Goal: Complete application form: Complete application form

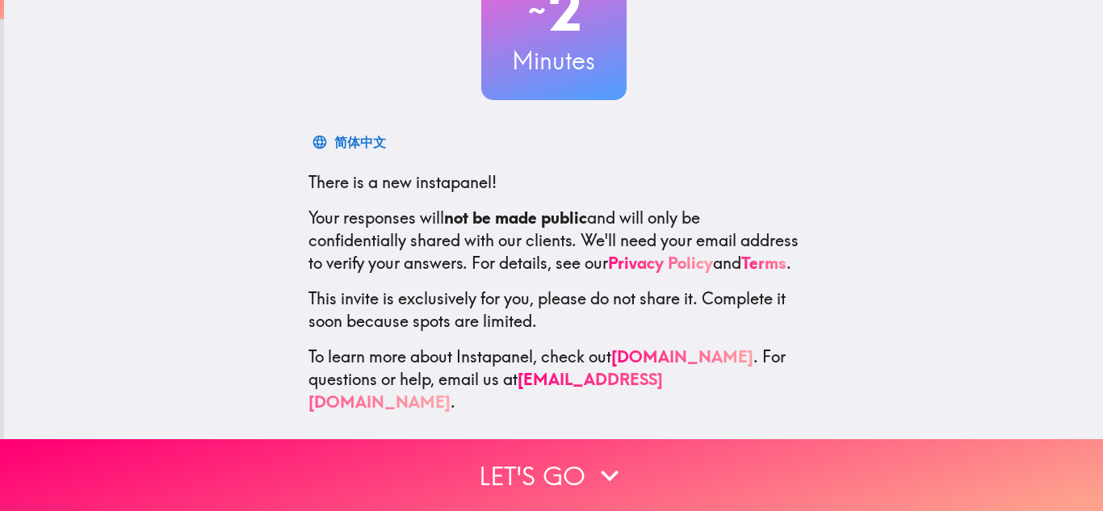
scroll to position [162, 0]
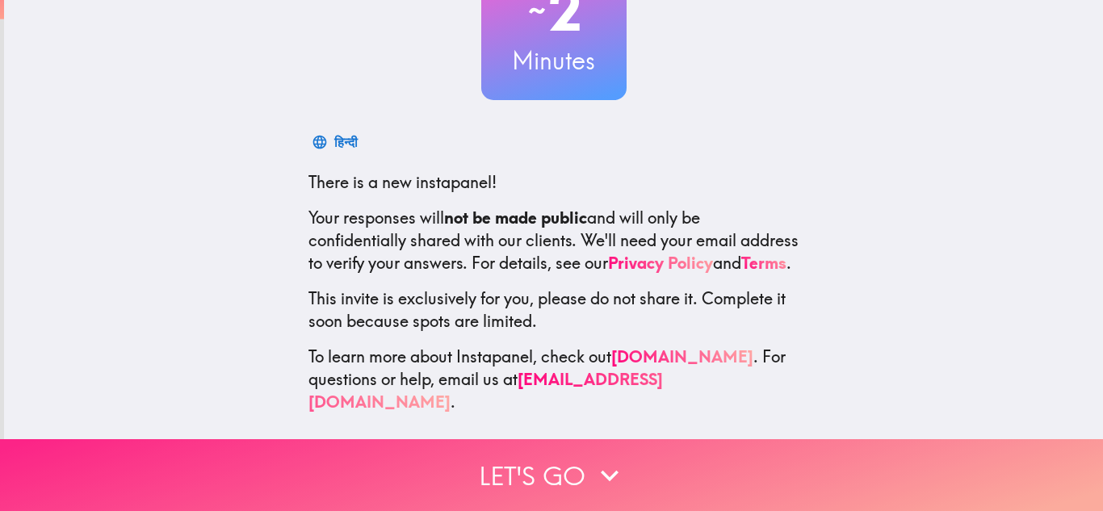
click at [606, 458] on icon "button" at bounding box center [610, 476] width 36 height 36
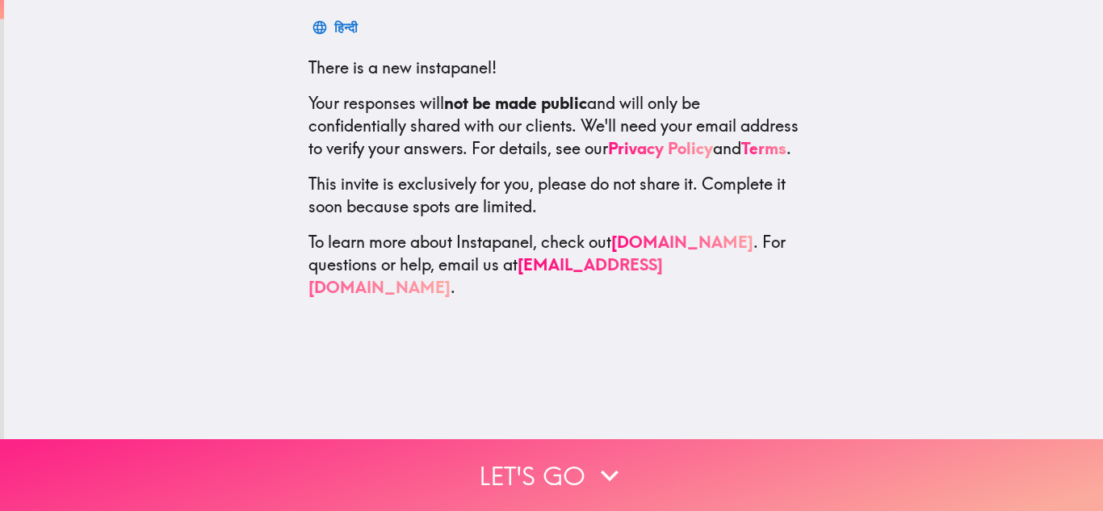
scroll to position [0, 0]
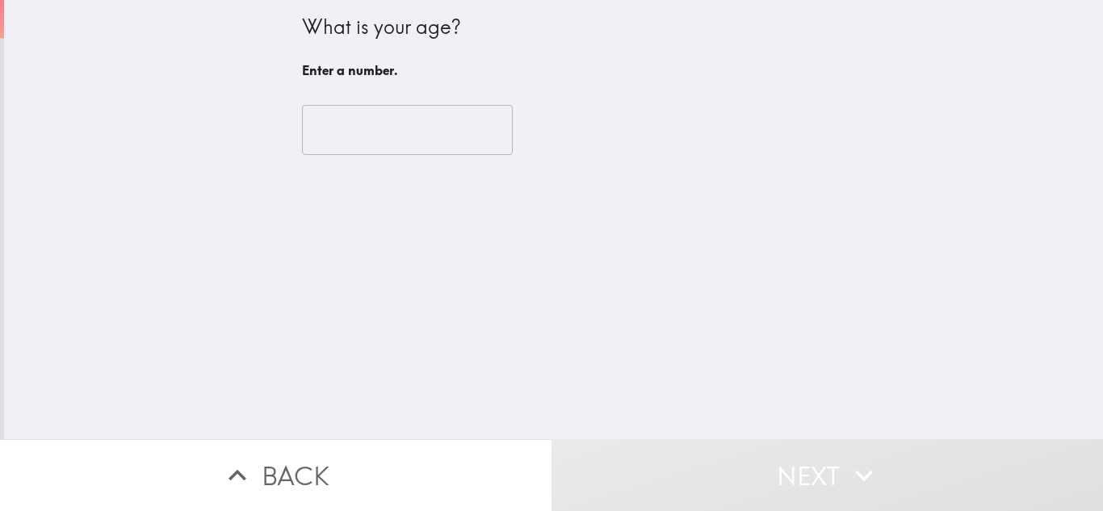
click at [420, 144] on input "number" at bounding box center [407, 130] width 211 height 50
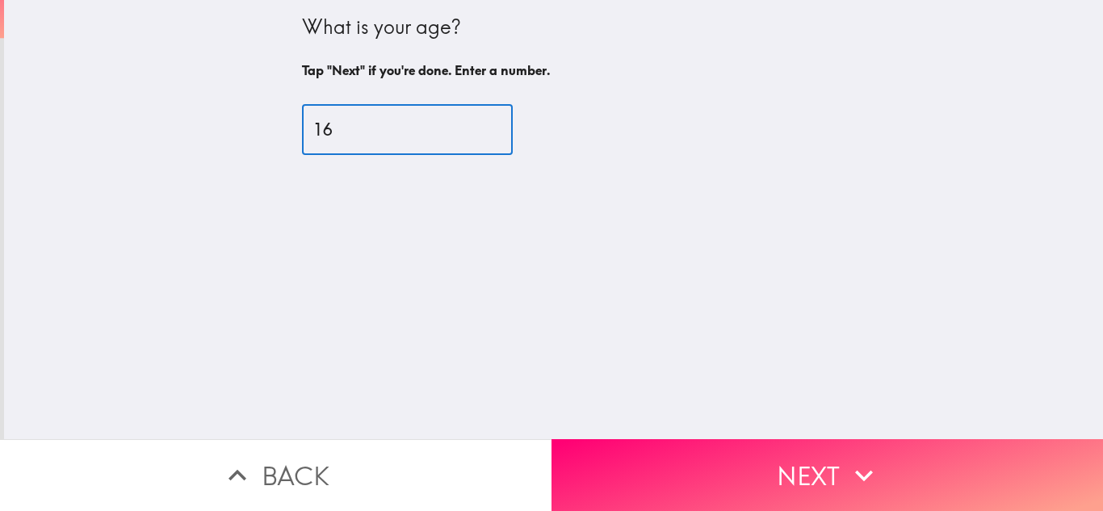
click at [468, 127] on input "16" at bounding box center [407, 130] width 211 height 50
click at [468, 127] on input "25" at bounding box center [407, 130] width 211 height 50
type input "26"
click at [468, 127] on input "26" at bounding box center [407, 130] width 211 height 50
click at [719, 444] on button "Next" at bounding box center [828, 475] width 552 height 72
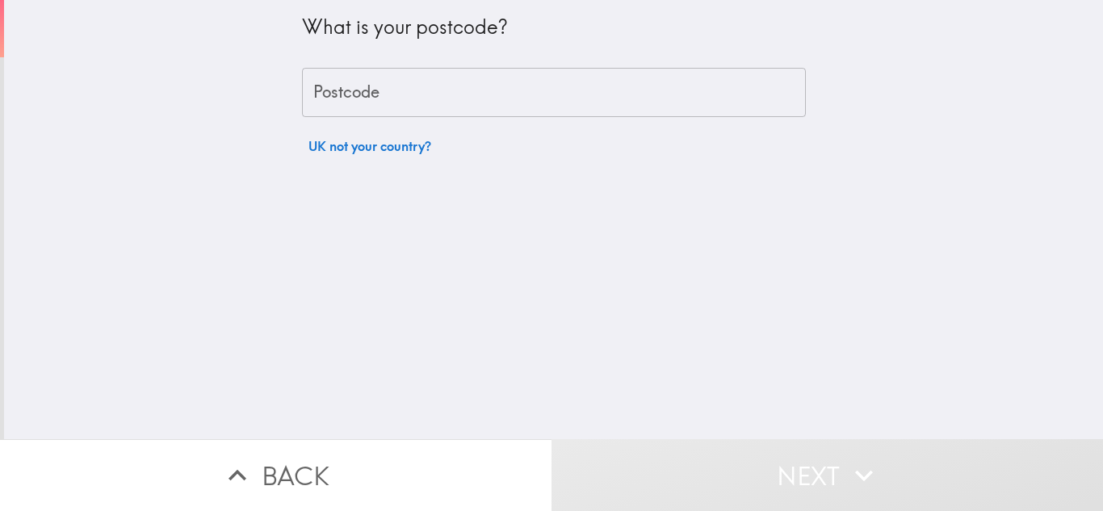
click at [496, 99] on input "Postcode" at bounding box center [554, 93] width 504 height 50
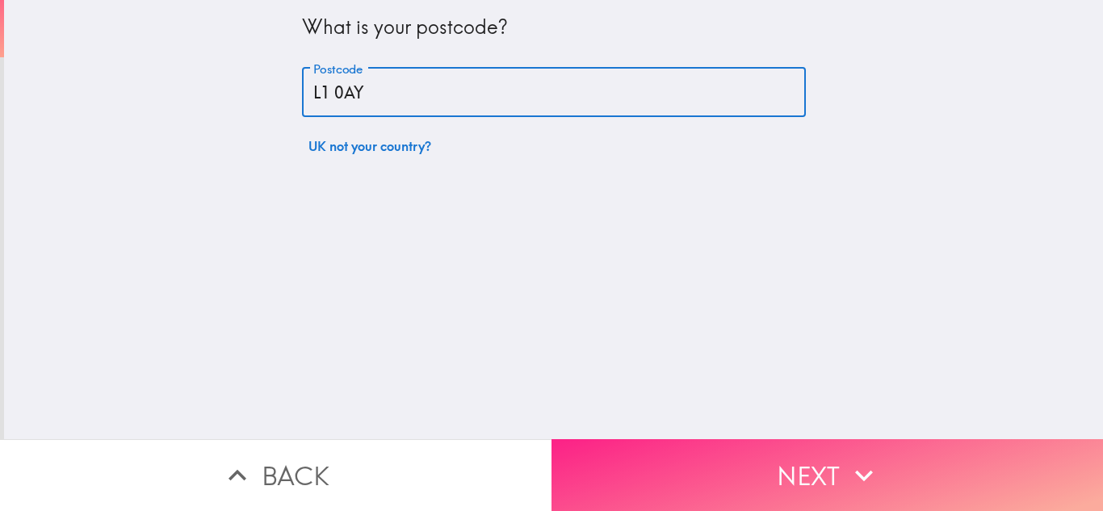
type input "L1 0AY"
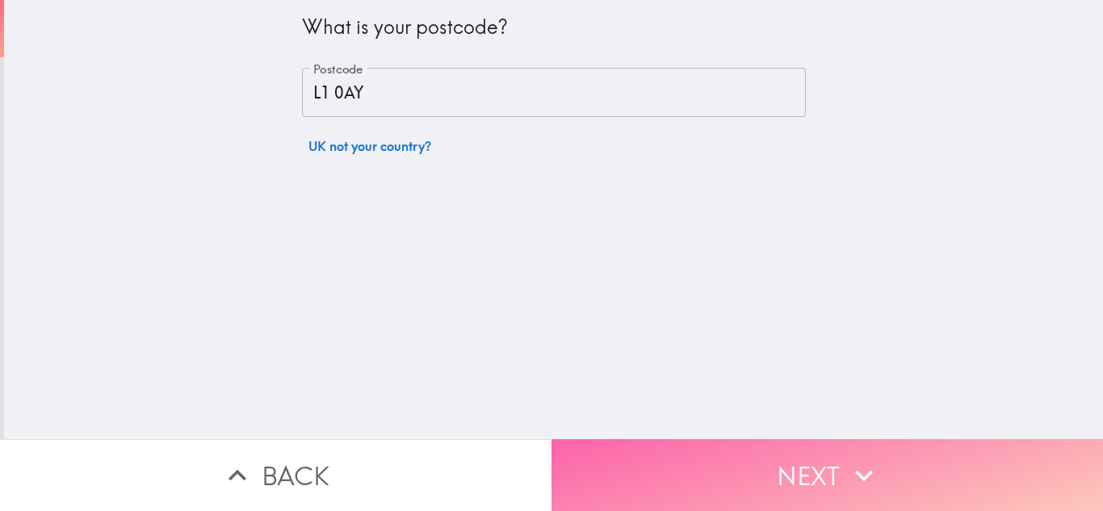
click at [753, 455] on button "Next" at bounding box center [828, 475] width 552 height 72
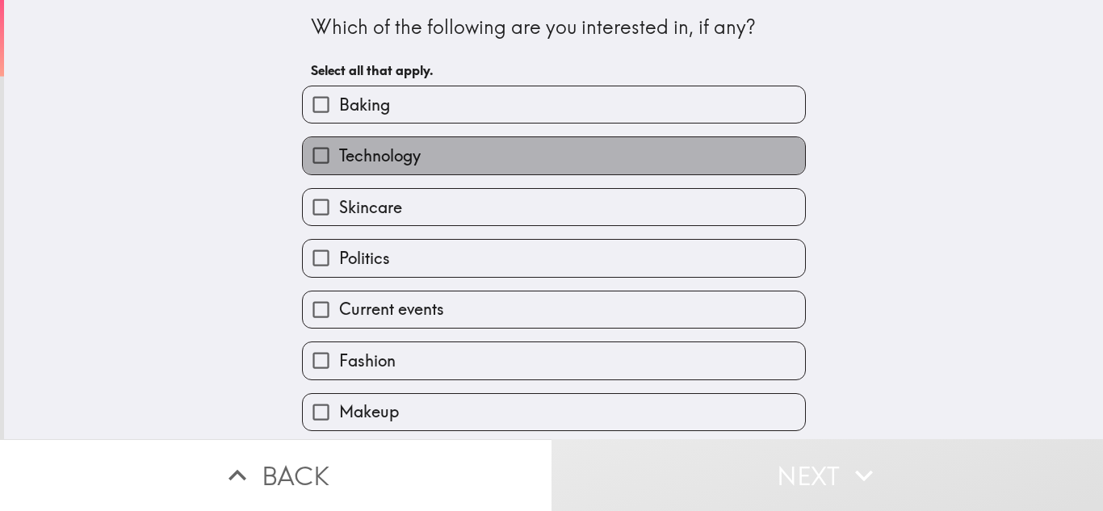
click at [459, 153] on label "Technology" at bounding box center [554, 155] width 502 height 36
click at [339, 153] on input "Technology" at bounding box center [321, 155] width 36 height 36
checkbox input "true"
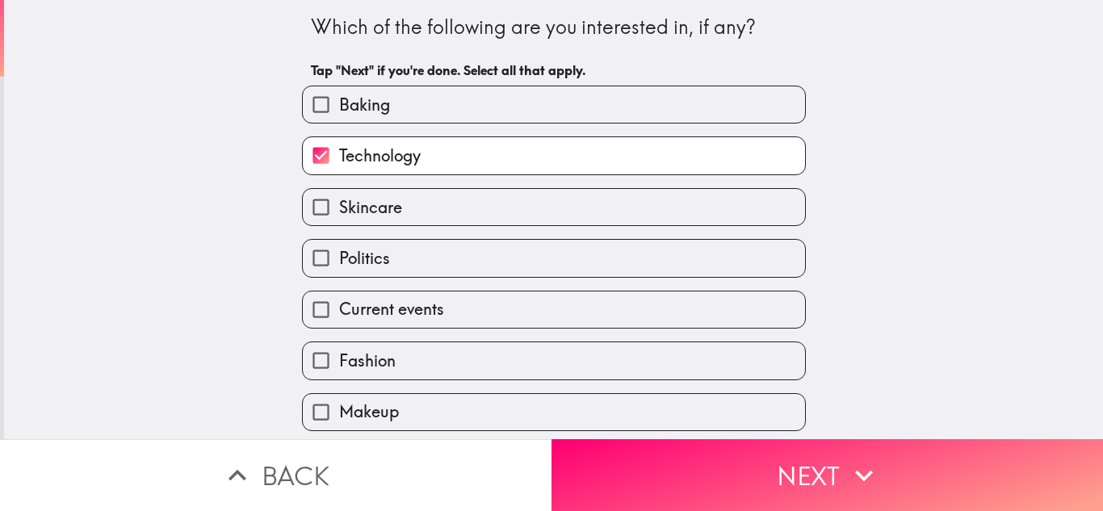
click at [422, 274] on label "Politics" at bounding box center [554, 258] width 502 height 36
click at [339, 274] on input "Politics" at bounding box center [321, 258] width 36 height 36
checkbox input "true"
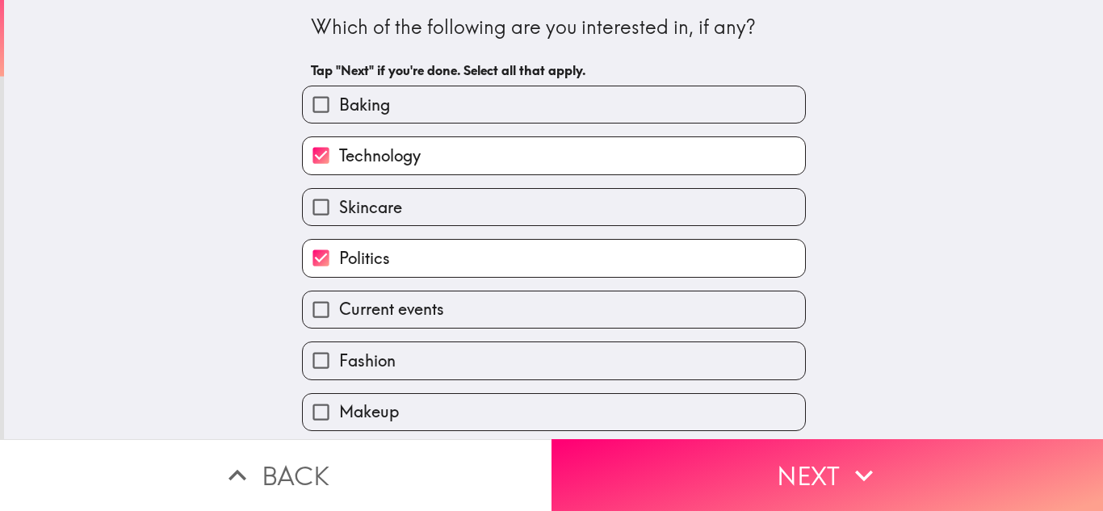
click at [398, 369] on label "Fashion" at bounding box center [554, 360] width 502 height 36
click at [339, 369] on input "Fashion" at bounding box center [321, 360] width 36 height 36
checkbox input "true"
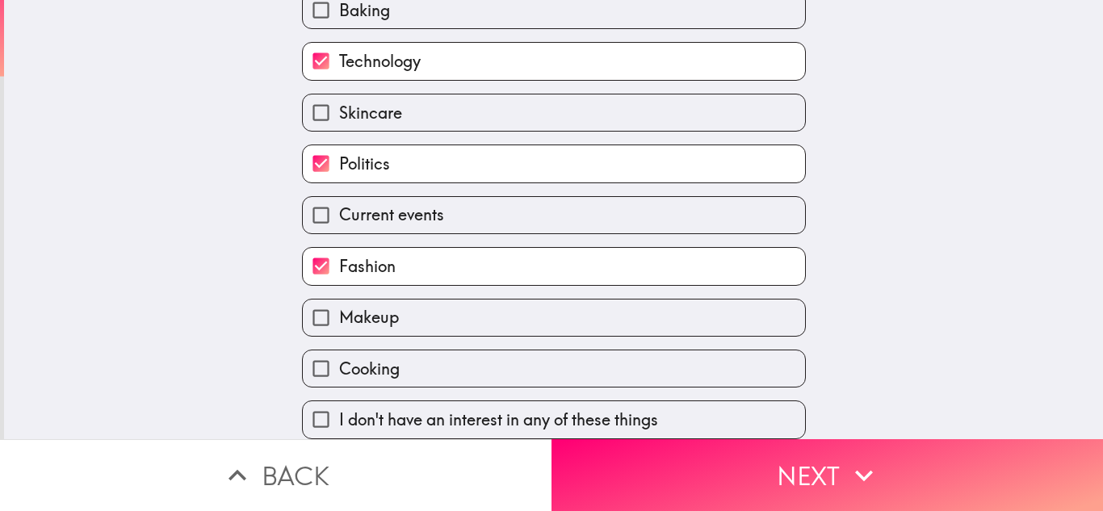
scroll to position [108, 0]
click at [476, 212] on label "Current events" at bounding box center [554, 215] width 502 height 36
click at [339, 212] on input "Current events" at bounding box center [321, 215] width 36 height 36
checkbox input "true"
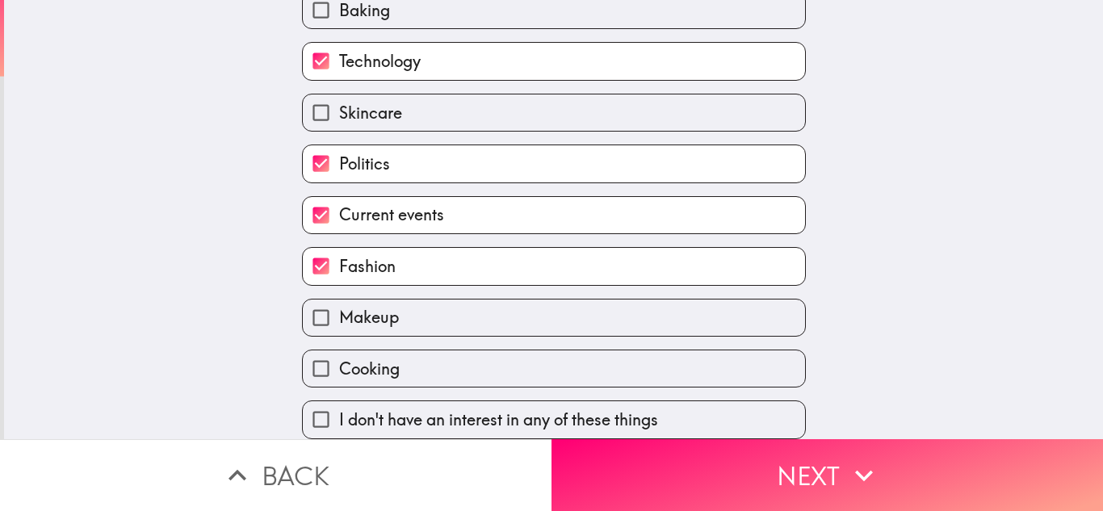
click at [432, 248] on label "Fashion" at bounding box center [554, 266] width 502 height 36
click at [339, 248] on input "Fashion" at bounding box center [321, 266] width 36 height 36
checkbox input "false"
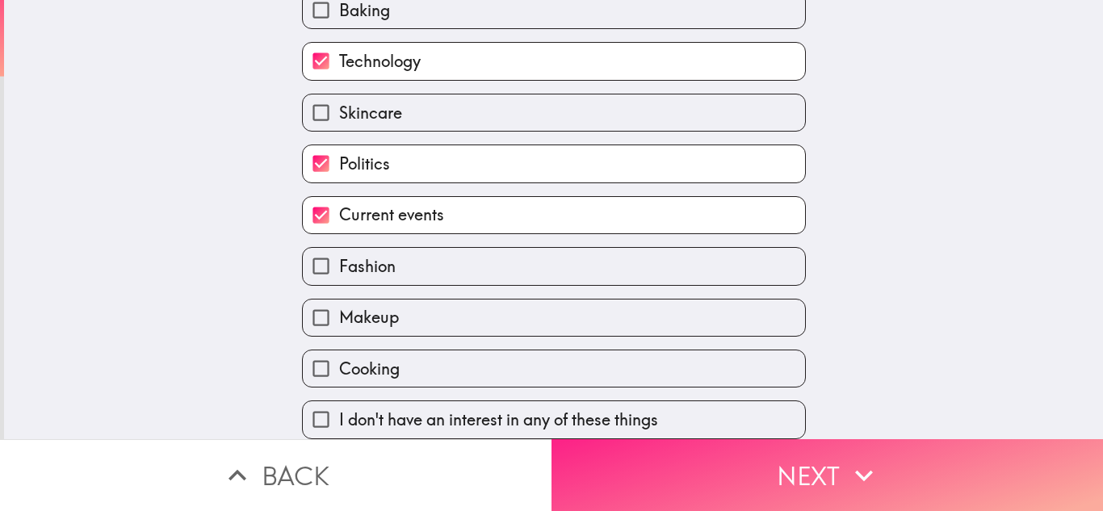
click at [786, 453] on button "Next" at bounding box center [828, 475] width 552 height 72
